Goal: Navigation & Orientation: Find specific page/section

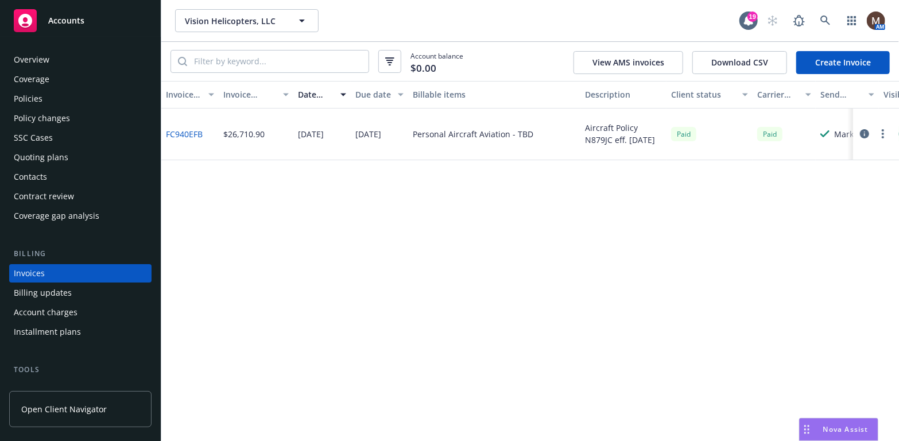
scroll to position [34, 0]
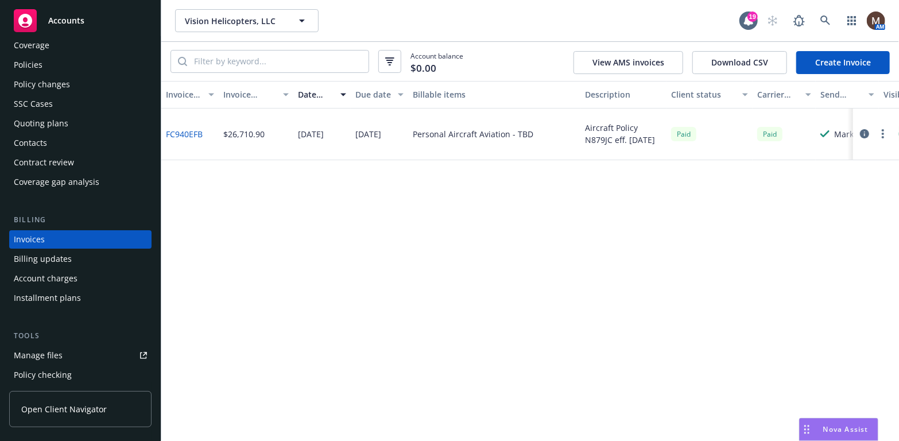
click at [37, 61] on div "Policies" at bounding box center [28, 65] width 29 height 18
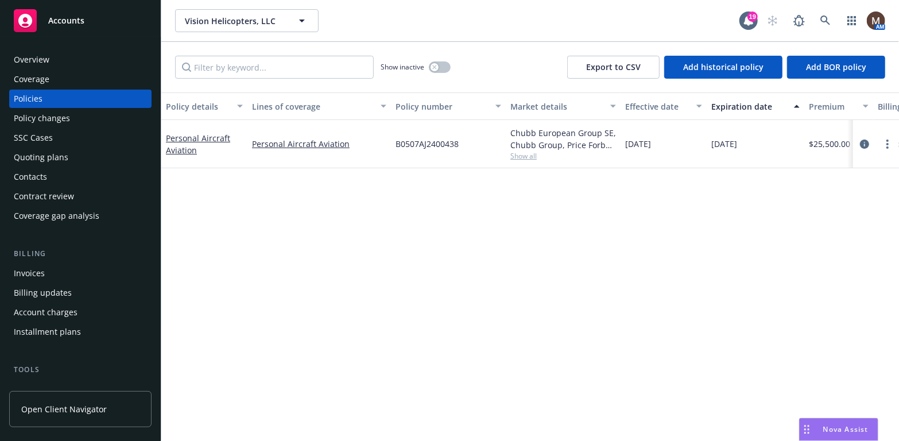
click at [67, 271] on div "Invoices" at bounding box center [80, 273] width 133 height 18
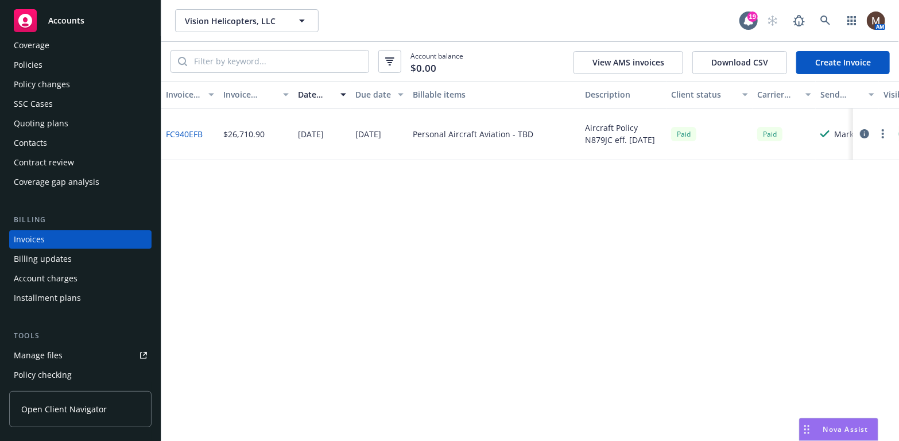
scroll to position [91, 0]
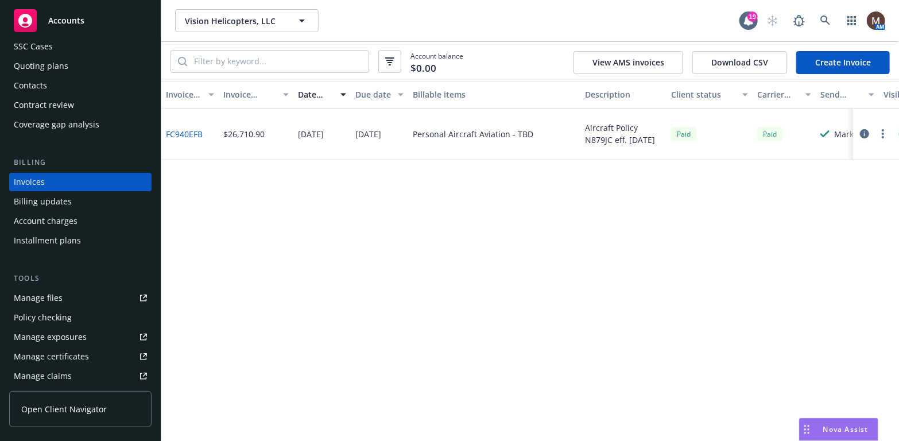
click at [46, 296] on div "Manage files" at bounding box center [38, 298] width 49 height 18
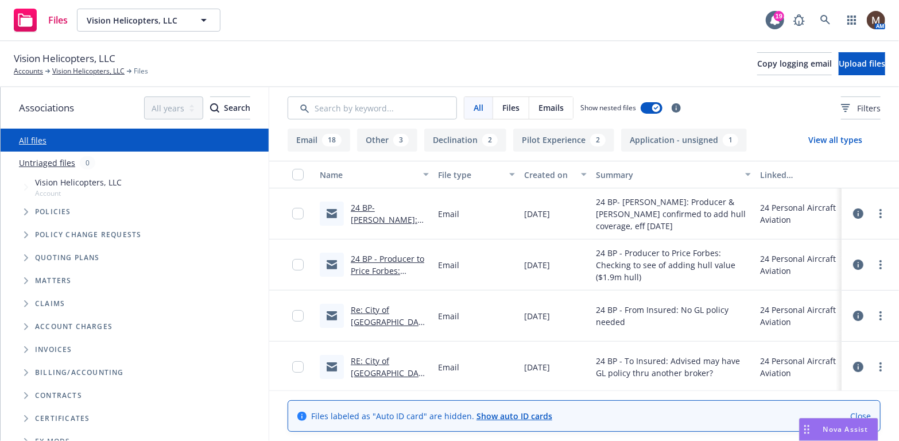
drag, startPoint x: 101, startPoint y: 69, endPoint x: 141, endPoint y: 73, distance: 40.4
click at [100, 69] on link "Vision Helicopters, LLC" at bounding box center [88, 71] width 72 height 10
